Goal: Task Accomplishment & Management: Use online tool/utility

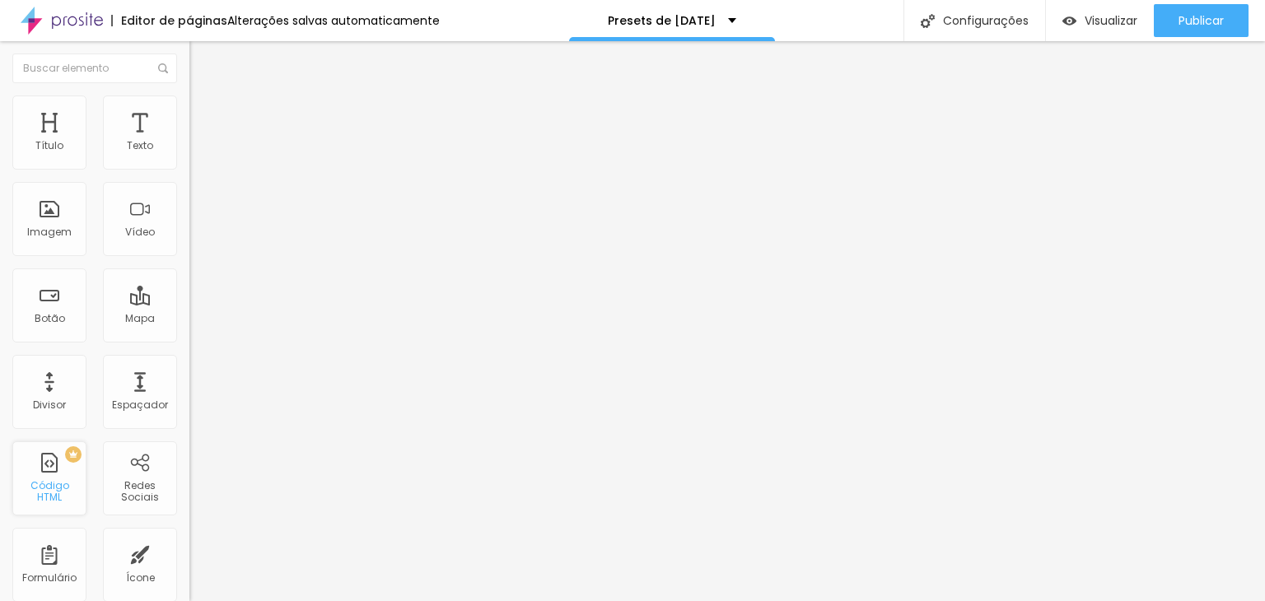
click at [60, 479] on div "PREMIUM Código HTML" at bounding box center [49, 478] width 74 height 74
click at [42, 479] on div "PREMIUM Código HTML" at bounding box center [49, 478] width 74 height 74
click at [189, 217] on div at bounding box center [283, 207] width 189 height 128
click at [202, 59] on img "button" at bounding box center [208, 60] width 13 height 13
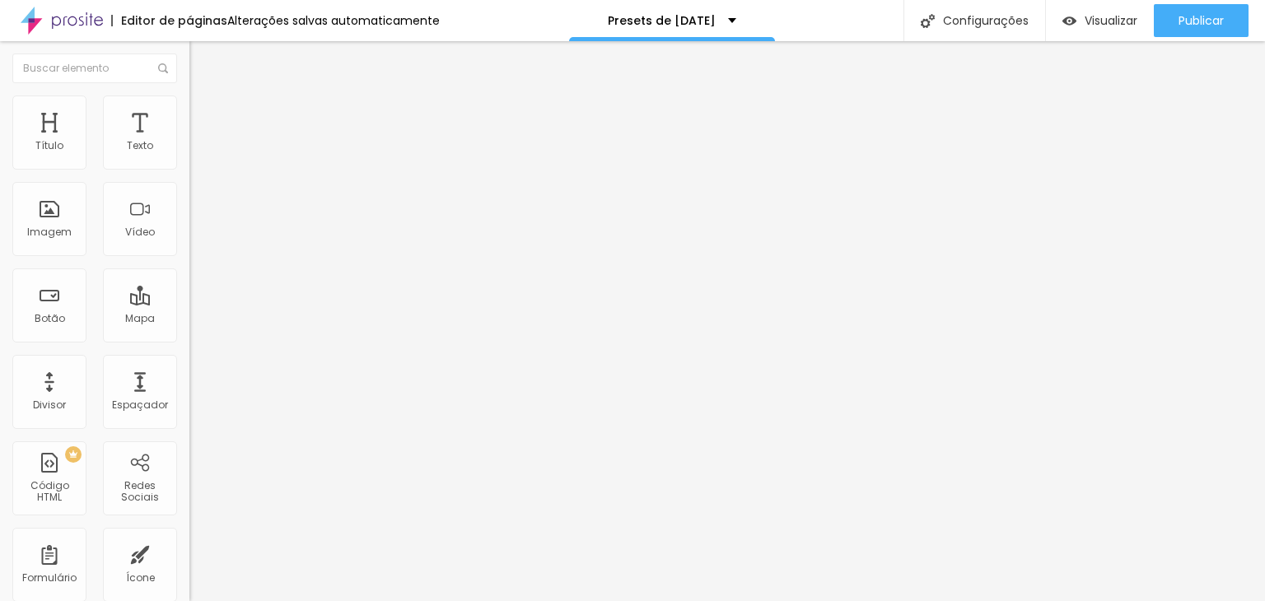
click at [202, 63] on img "button" at bounding box center [208, 60] width 13 height 13
click at [189, 142] on img at bounding box center [194, 137] width 10 height 10
